Goal: Information Seeking & Learning: Find specific fact

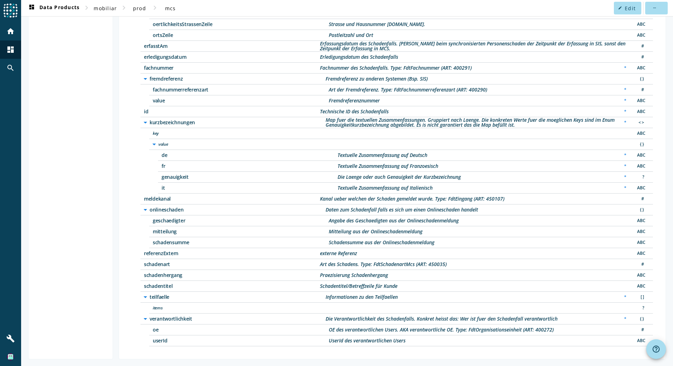
scroll to position [247, 0]
click at [374, 342] on div "UserId des verantwortlichen Users" at bounding box center [367, 340] width 77 height 5
click at [371, 342] on div "UserId des verantwortlichen Users" at bounding box center [367, 340] width 77 height 5
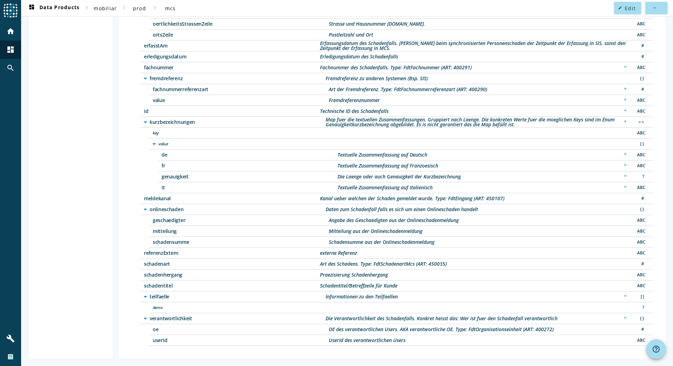
click at [371, 342] on div "UserId des verantwortlichen Users" at bounding box center [367, 340] width 77 height 5
click at [162, 338] on span "userId" at bounding box center [241, 340] width 176 height 5
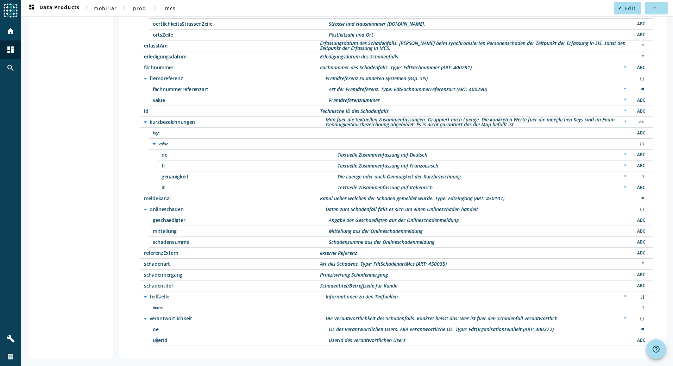
click at [162, 338] on span "userId" at bounding box center [241, 340] width 176 height 5
click at [388, 340] on div "UserId des verantwortlichen Users" at bounding box center [367, 340] width 77 height 5
click at [167, 340] on span "userId" at bounding box center [241, 340] width 176 height 5
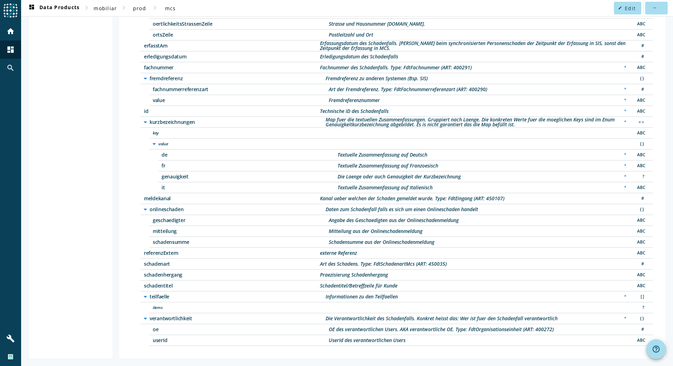
click at [167, 340] on span "userId" at bounding box center [241, 340] width 176 height 5
drag, startPoint x: 167, startPoint y: 340, endPoint x: 159, endPoint y: 340, distance: 8.5
click at [159, 340] on span "userId" at bounding box center [241, 340] width 176 height 5
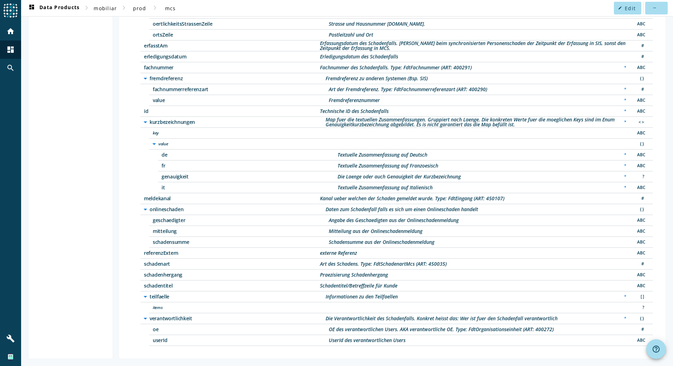
drag, startPoint x: 159, startPoint y: 340, endPoint x: 175, endPoint y: 338, distance: 15.9
click at [175, 338] on span "userId" at bounding box center [241, 340] width 176 height 5
drag, startPoint x: 154, startPoint y: 339, endPoint x: 419, endPoint y: 345, distance: 265.0
click at [418, 345] on div "userId UserId des verantwortlichen Users ABC" at bounding box center [400, 340] width 503 height 11
click at [170, 318] on span "verantwortlichkeit" at bounding box center [238, 318] width 176 height 5
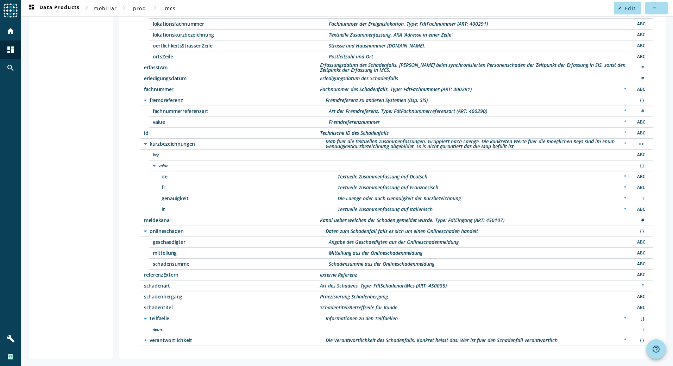
click at [158, 338] on span "verantwortlichkeit" at bounding box center [238, 340] width 176 height 5
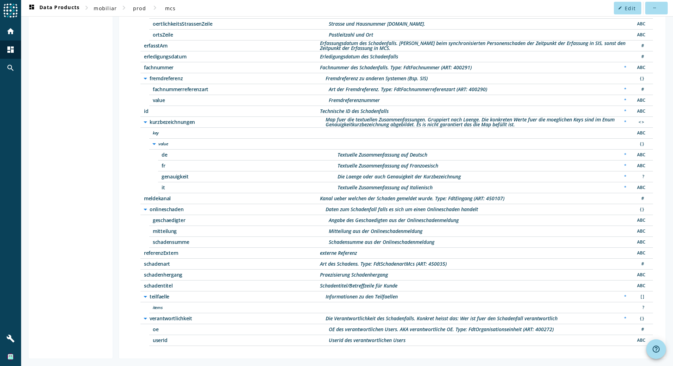
click at [349, 338] on div "UserId des verantwortlichen Users" at bounding box center [367, 340] width 77 height 5
click at [504, 327] on div "OE des verantwortlichen Users. AKA verantwortliche OE. Type: FdtOrganisationsei…" at bounding box center [441, 329] width 225 height 5
click at [395, 338] on div "UserId des verantwortlichen Users" at bounding box center [367, 340] width 77 height 5
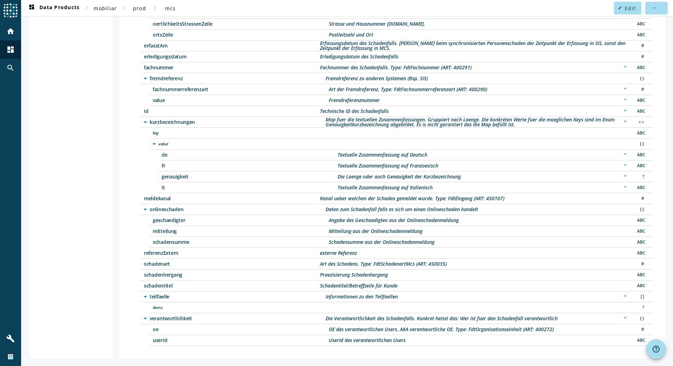
click at [395, 338] on div "UserId des verantwortlichen Users" at bounding box center [367, 340] width 77 height 5
drag, startPoint x: 395, startPoint y: 338, endPoint x: 433, endPoint y: 339, distance: 37.7
click at [433, 339] on div "userId UserId des verantwortlichen Users ABC" at bounding box center [400, 340] width 503 height 11
